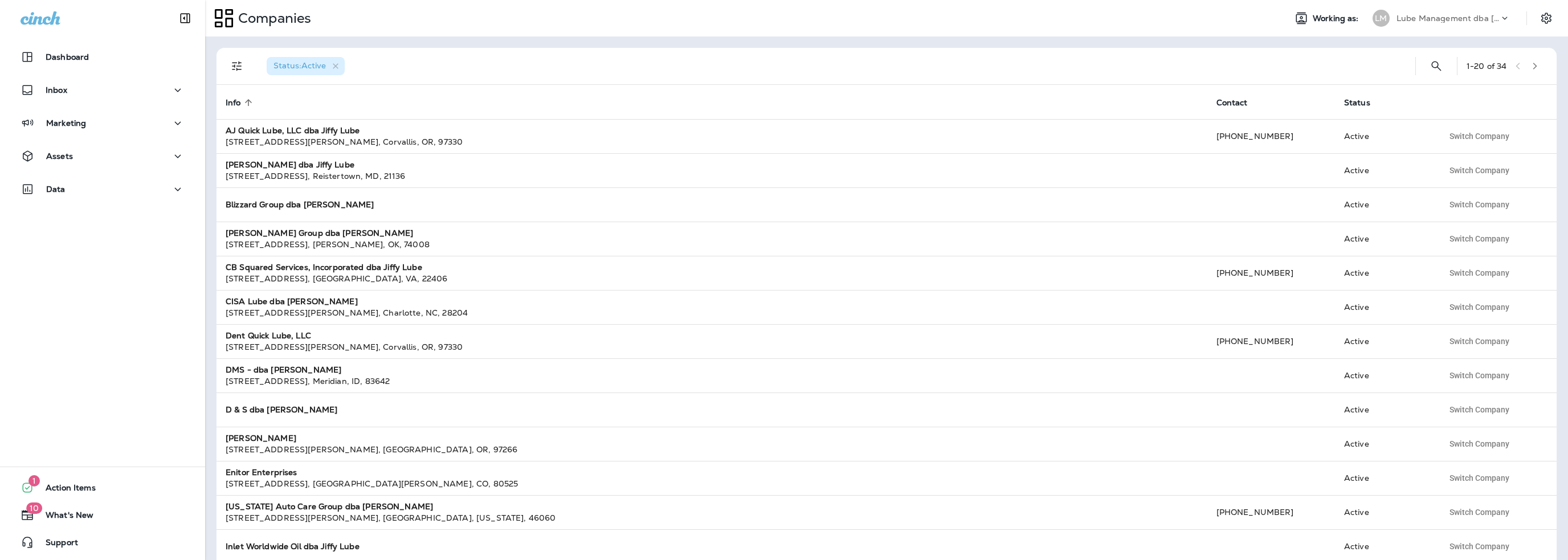
click at [1440, 13] on div "Lube Management dba [PERSON_NAME]" at bounding box center [1448, 18] width 102 height 17
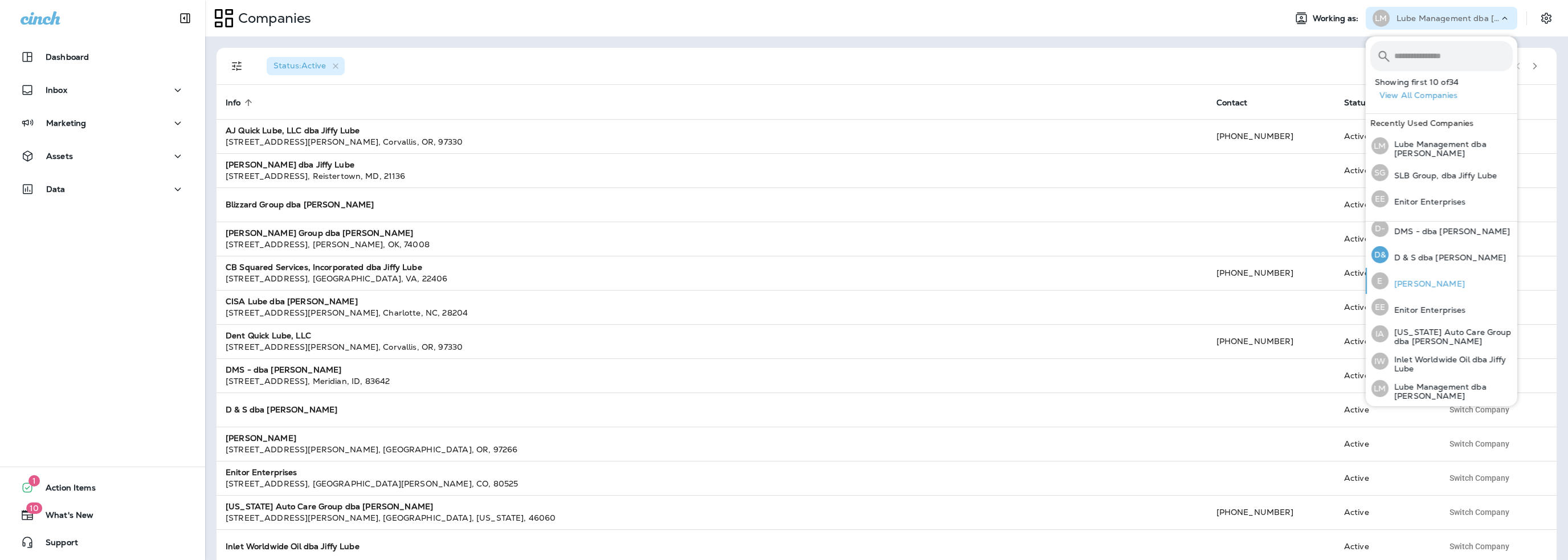
scroll to position [171, 0]
click at [1425, 305] on p "[PERSON_NAME]" at bounding box center [1427, 309] width 76 height 9
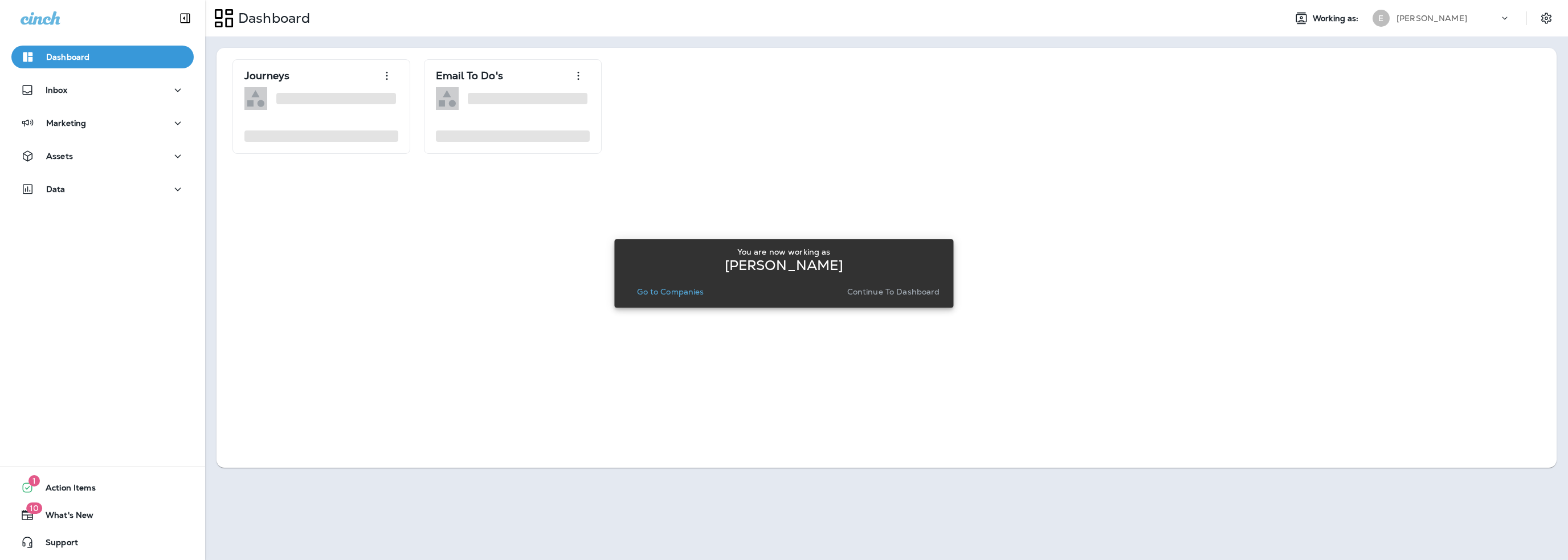
click at [696, 294] on p "Go to Companies" at bounding box center [670, 292] width 66 height 9
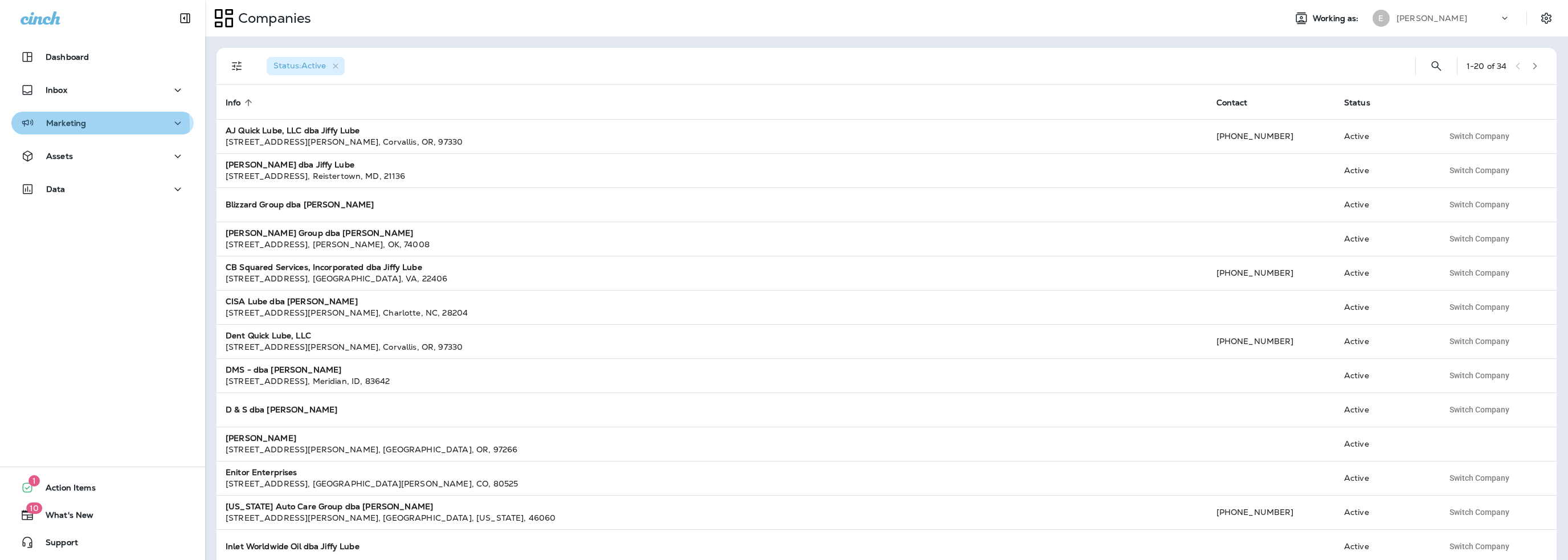
click at [89, 126] on div "Marketing" at bounding box center [102, 123] width 164 height 14
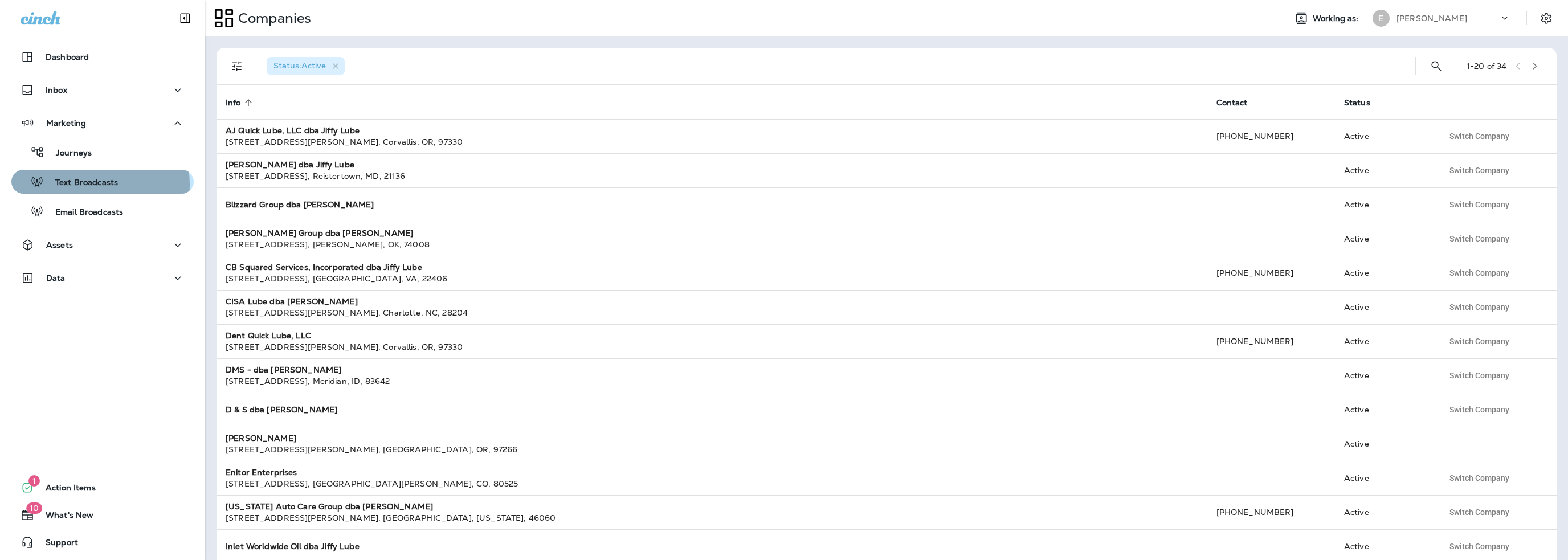
click at [84, 185] on p "Text Broadcasts" at bounding box center [81, 183] width 74 height 11
